Goal: Complete application form

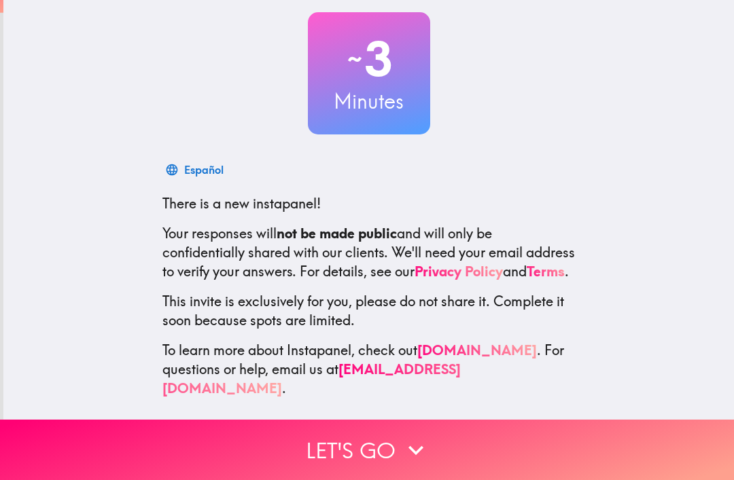
scroll to position [75, 0]
click at [500, 442] on button "Let's go" at bounding box center [367, 450] width 734 height 60
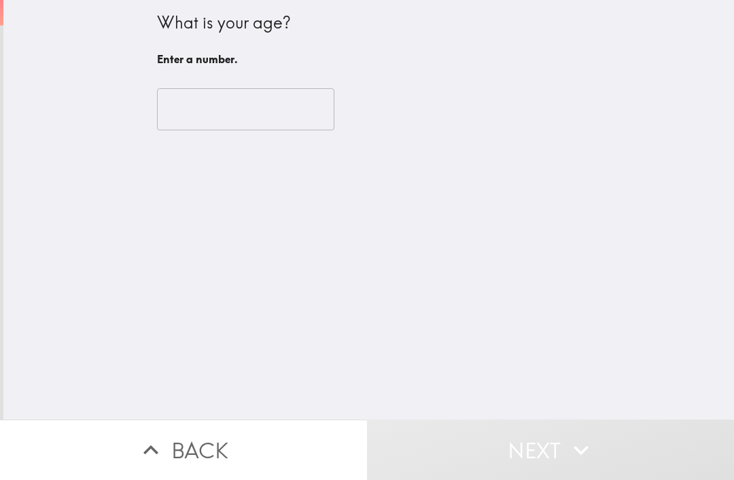
click at [281, 113] on input "number" at bounding box center [245, 109] width 177 height 42
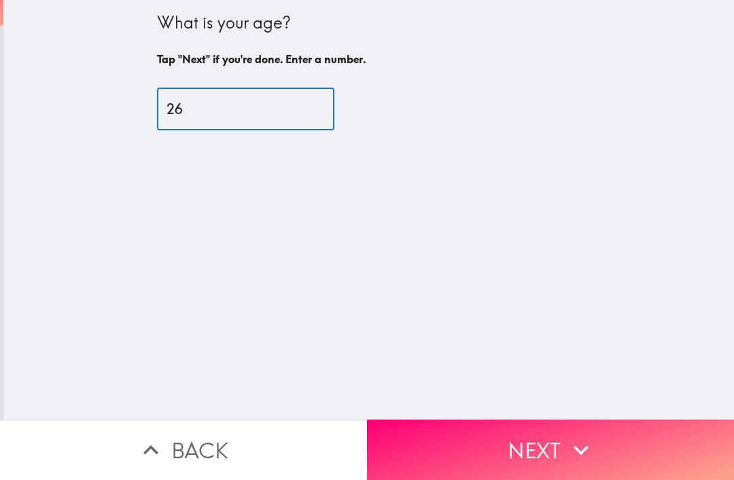
type input "26"
click at [522, 451] on button "Next" at bounding box center [550, 450] width 367 height 60
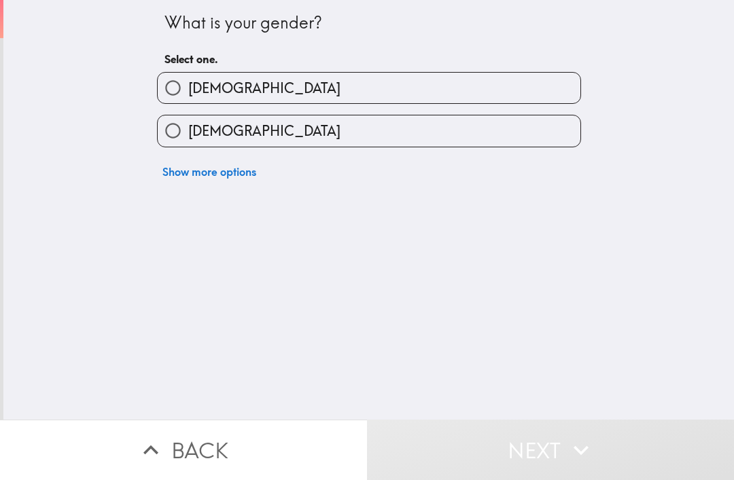
click at [442, 86] on label "[DEMOGRAPHIC_DATA]" at bounding box center [369, 88] width 423 height 31
click at [188, 86] on input "[DEMOGRAPHIC_DATA]" at bounding box center [173, 88] width 31 height 31
radio input "true"
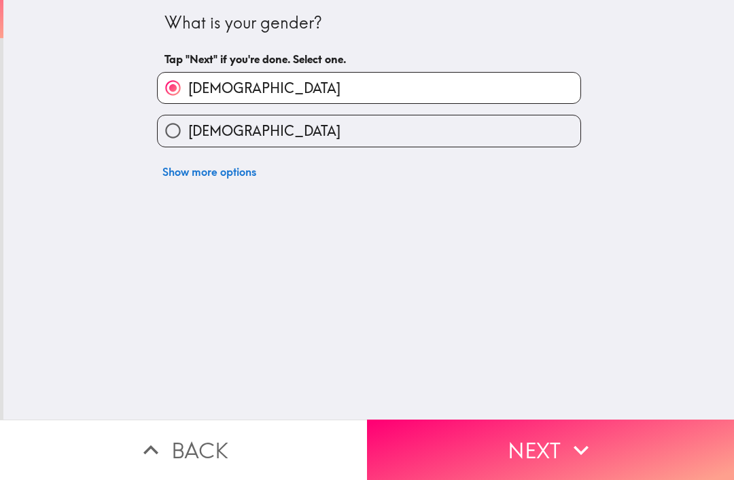
click at [501, 444] on button "Next" at bounding box center [550, 450] width 367 height 60
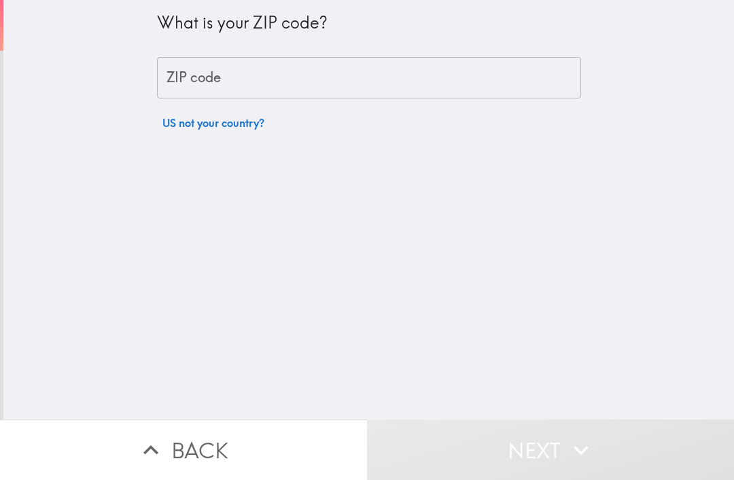
click at [390, 65] on input "ZIP code" at bounding box center [369, 78] width 424 height 42
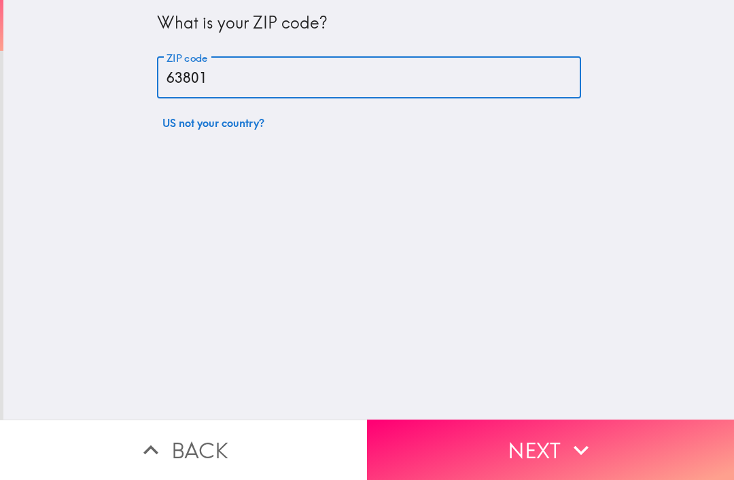
type input "63801"
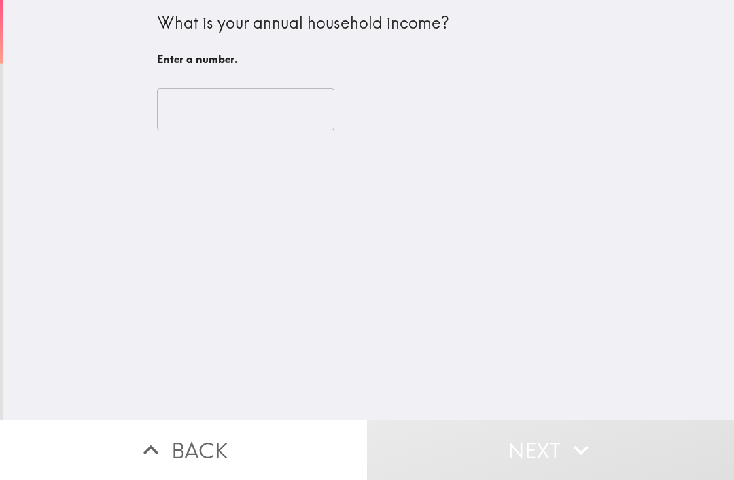
click at [281, 113] on input "number" at bounding box center [245, 109] width 177 height 42
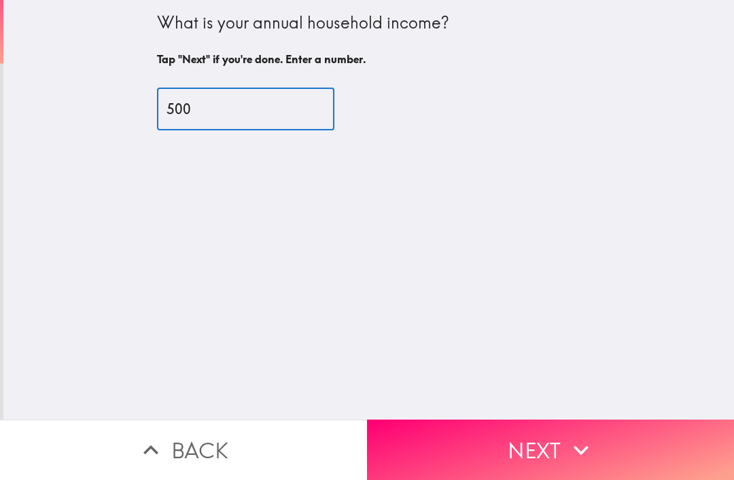
type input "500"
